Goal: Information Seeking & Learning: Learn about a topic

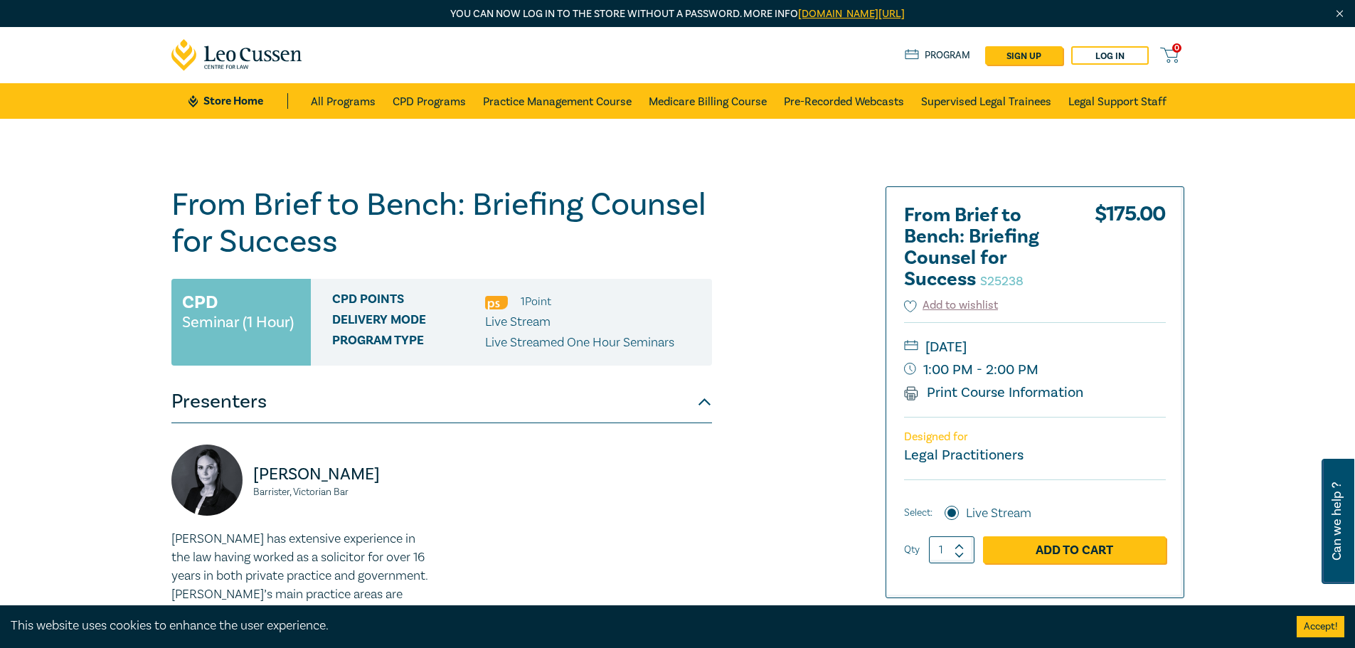
click at [702, 404] on button "Presenters" at bounding box center [441, 401] width 541 height 43
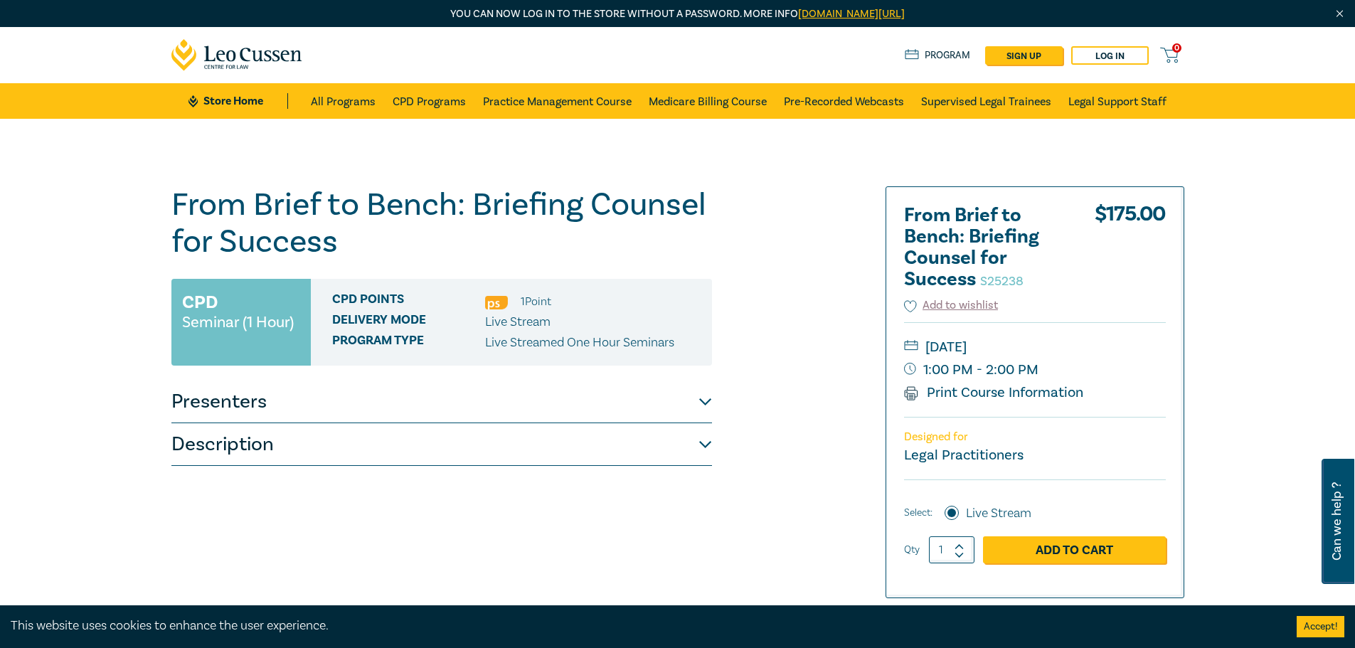
click at [702, 404] on button "Presenters" at bounding box center [441, 401] width 541 height 43
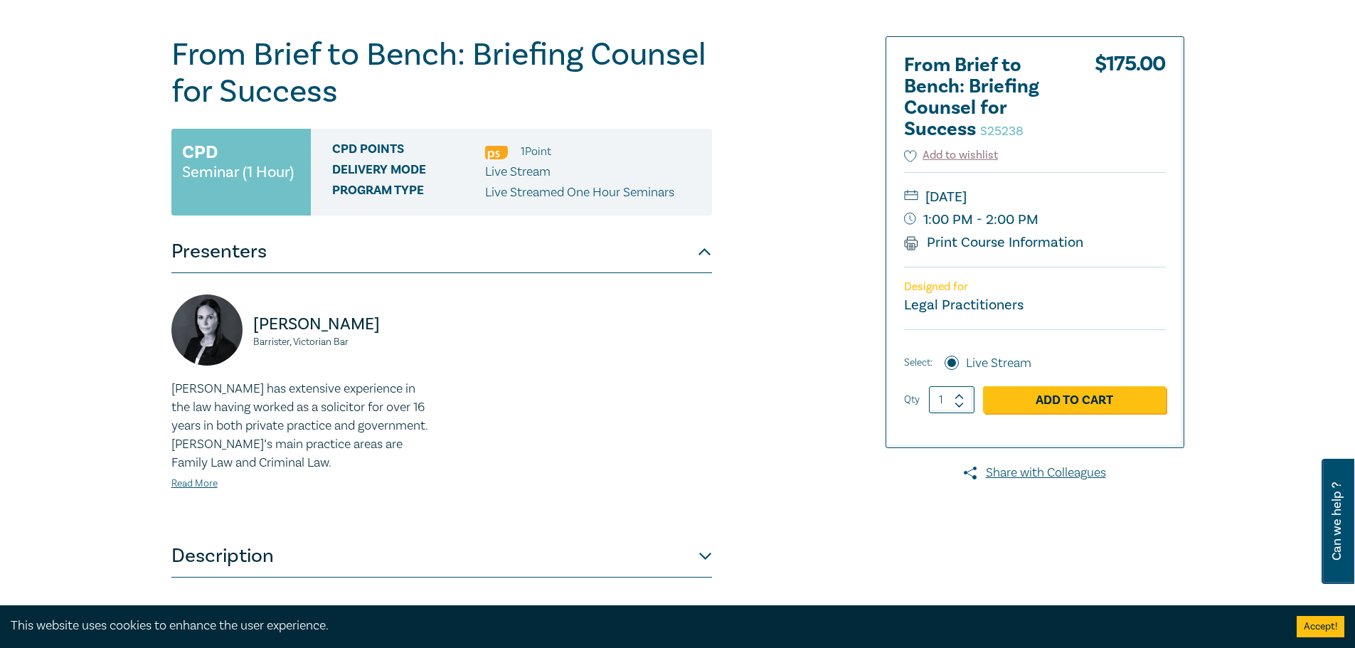
scroll to position [284, 0]
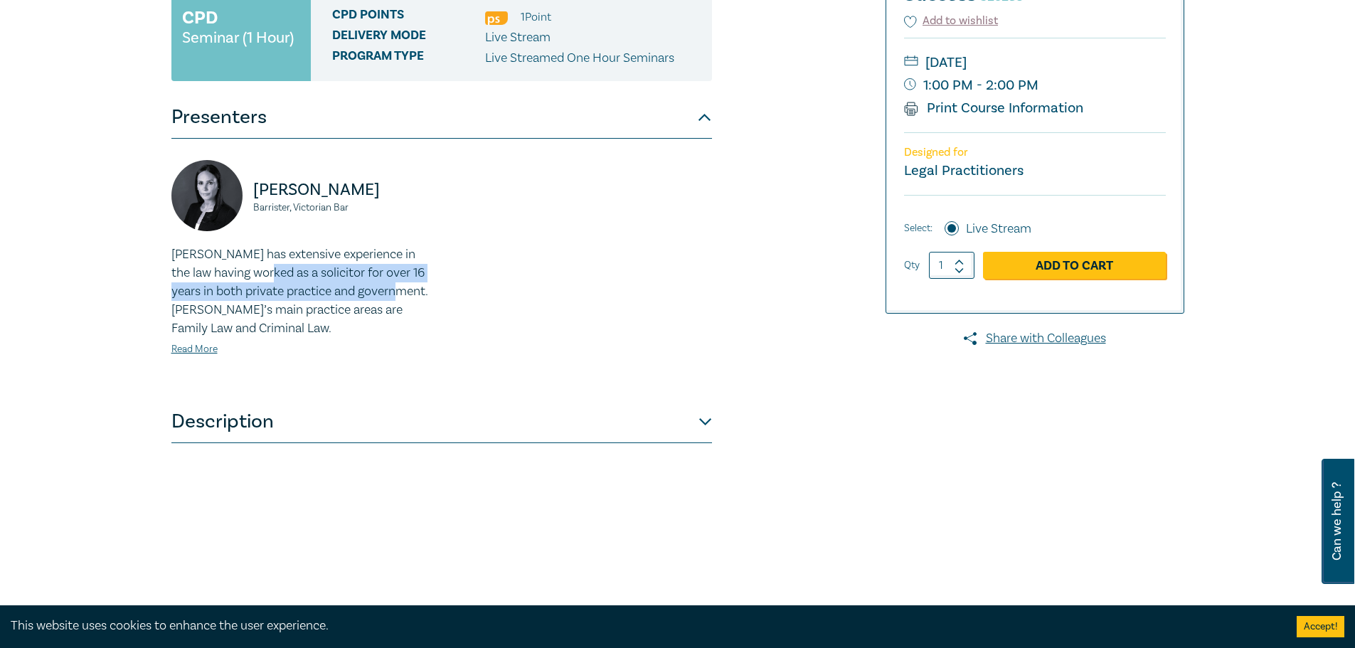
drag, startPoint x: 262, startPoint y: 275, endPoint x: 430, endPoint y: 294, distance: 168.2
click at [430, 294] on p "[PERSON_NAME] has extensive experience in the law having worked as a solicitor …" at bounding box center [302, 291] width 262 height 92
click at [430, 295] on p "[PERSON_NAME] has extensive experience in the law having worked as a solicitor …" at bounding box center [302, 291] width 262 height 92
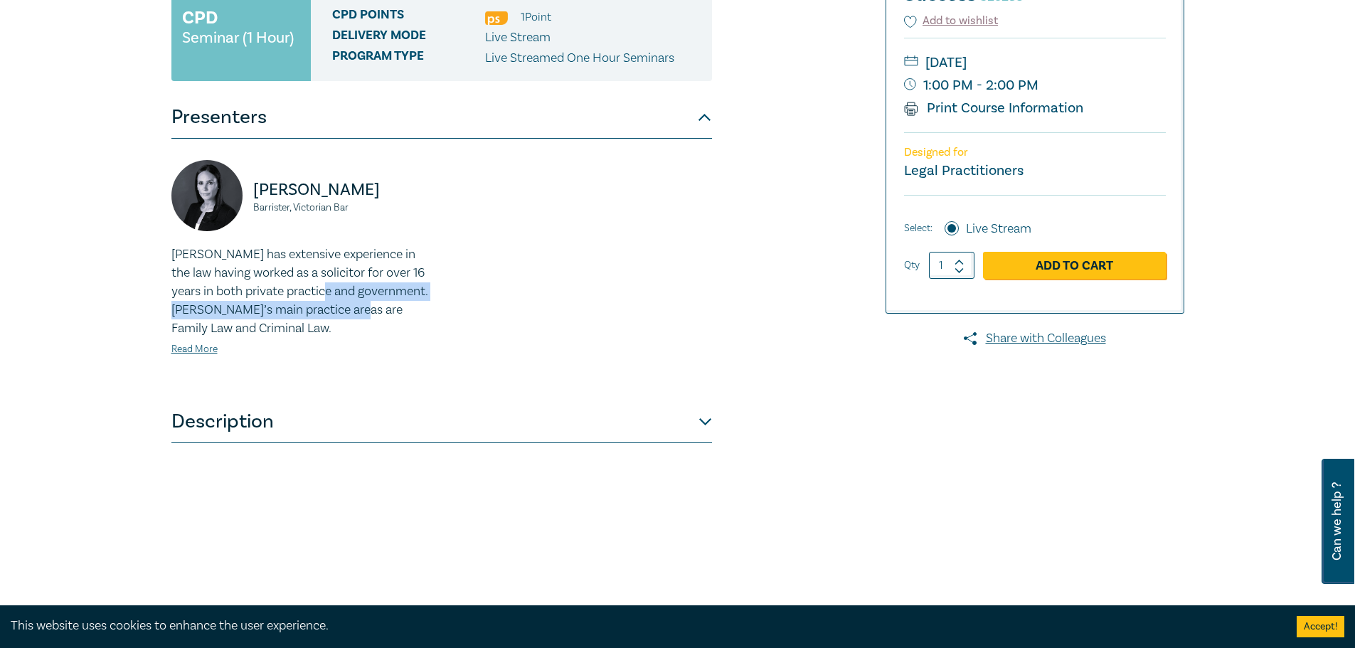
drag, startPoint x: 313, startPoint y: 295, endPoint x: 384, endPoint y: 304, distance: 71.6
click at [384, 304] on p "[PERSON_NAME] has extensive experience in the law having worked as a solicitor …" at bounding box center [302, 291] width 262 height 92
click at [307, 341] on div "[PERSON_NAME] has extensive experience in the law having worked as a solicitor …" at bounding box center [302, 301] width 262 height 112
drag, startPoint x: 288, startPoint y: 301, endPoint x: 429, endPoint y: 329, distance: 143.7
click at [429, 329] on p "[PERSON_NAME] has extensive experience in the law having worked as a solicitor …" at bounding box center [302, 291] width 262 height 92
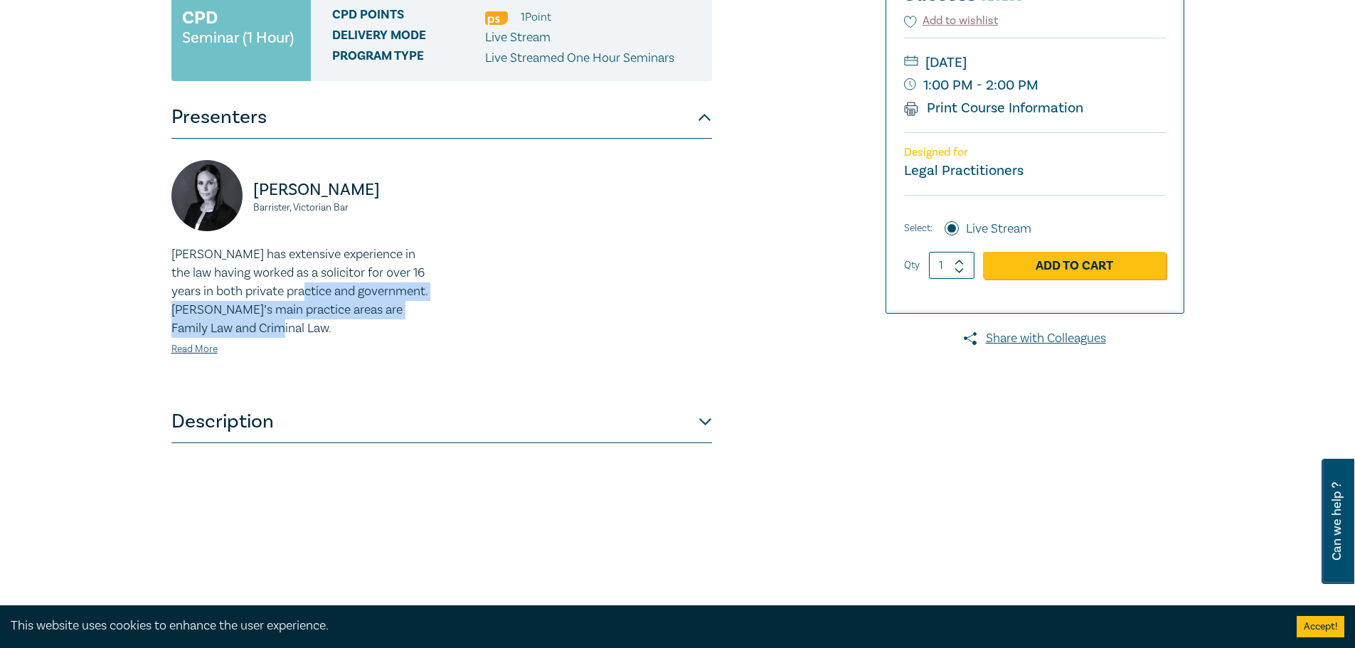
click at [429, 331] on p "[PERSON_NAME] has extensive experience in the law having worked as a solicitor …" at bounding box center [302, 291] width 262 height 92
click at [592, 416] on button "Description" at bounding box center [441, 421] width 541 height 43
